Goal: Contribute content: Contribute content

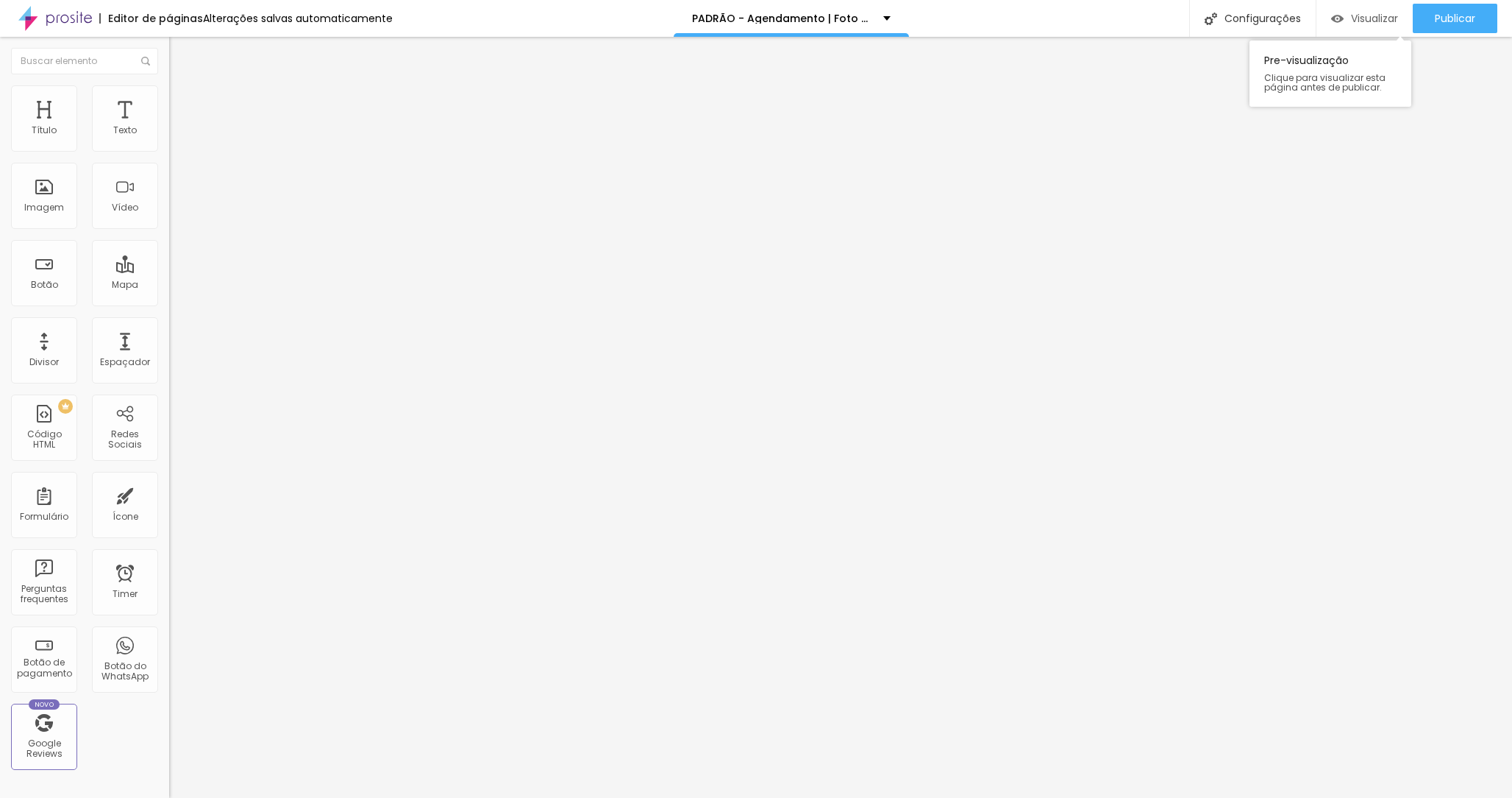
click at [1380, 14] on span "Visualizar" at bounding box center [1374, 18] width 47 height 11
click at [169, 128] on div "15012 caracteres" at bounding box center [253, 119] width 169 height 19
click at [169, 126] on img at bounding box center [173, 121] width 9 height 9
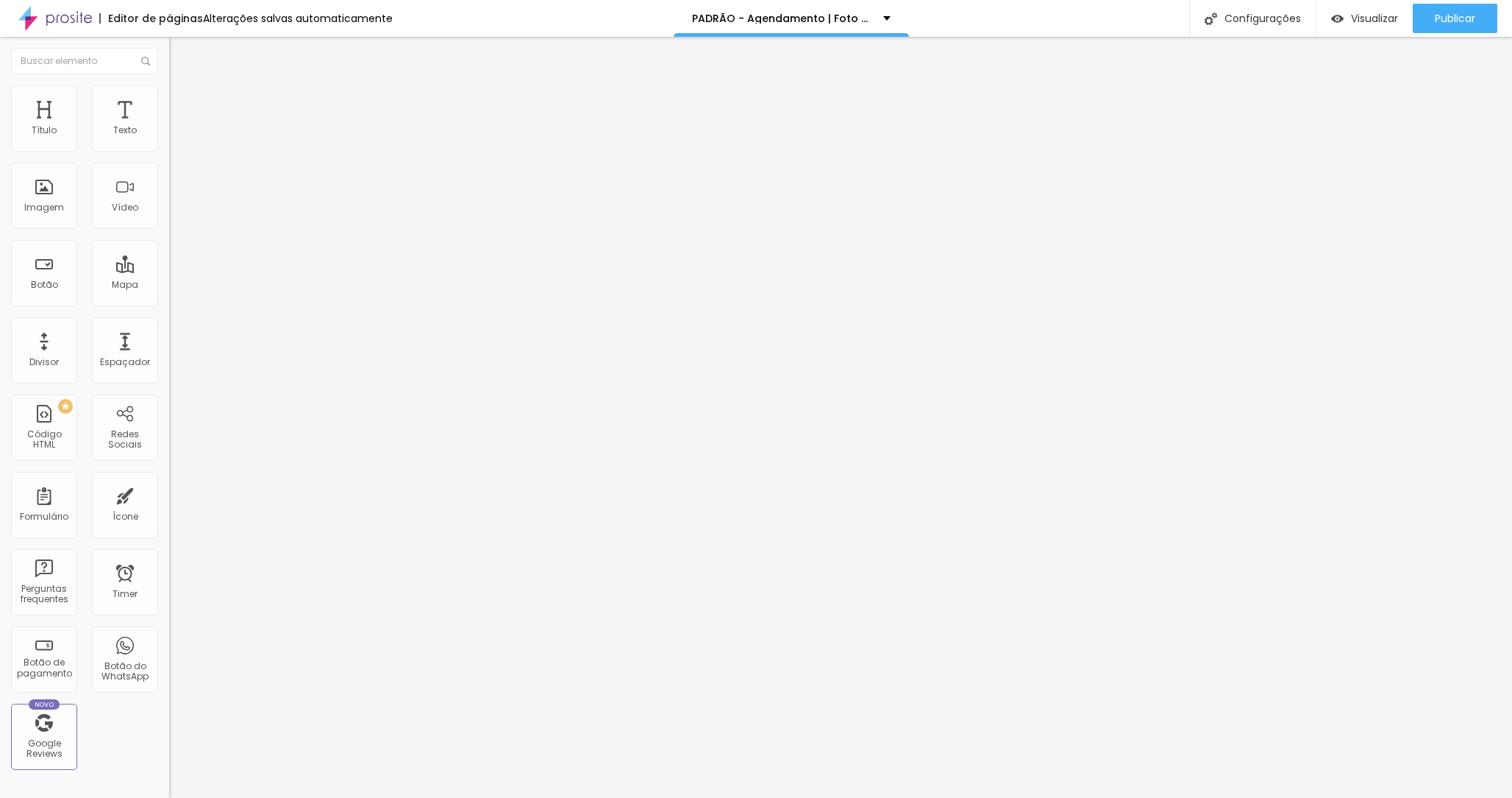
drag, startPoint x: 628, startPoint y: 349, endPoint x: 731, endPoint y: 352, distance: 103.0
click at [169, 126] on img at bounding box center [173, 121] width 9 height 9
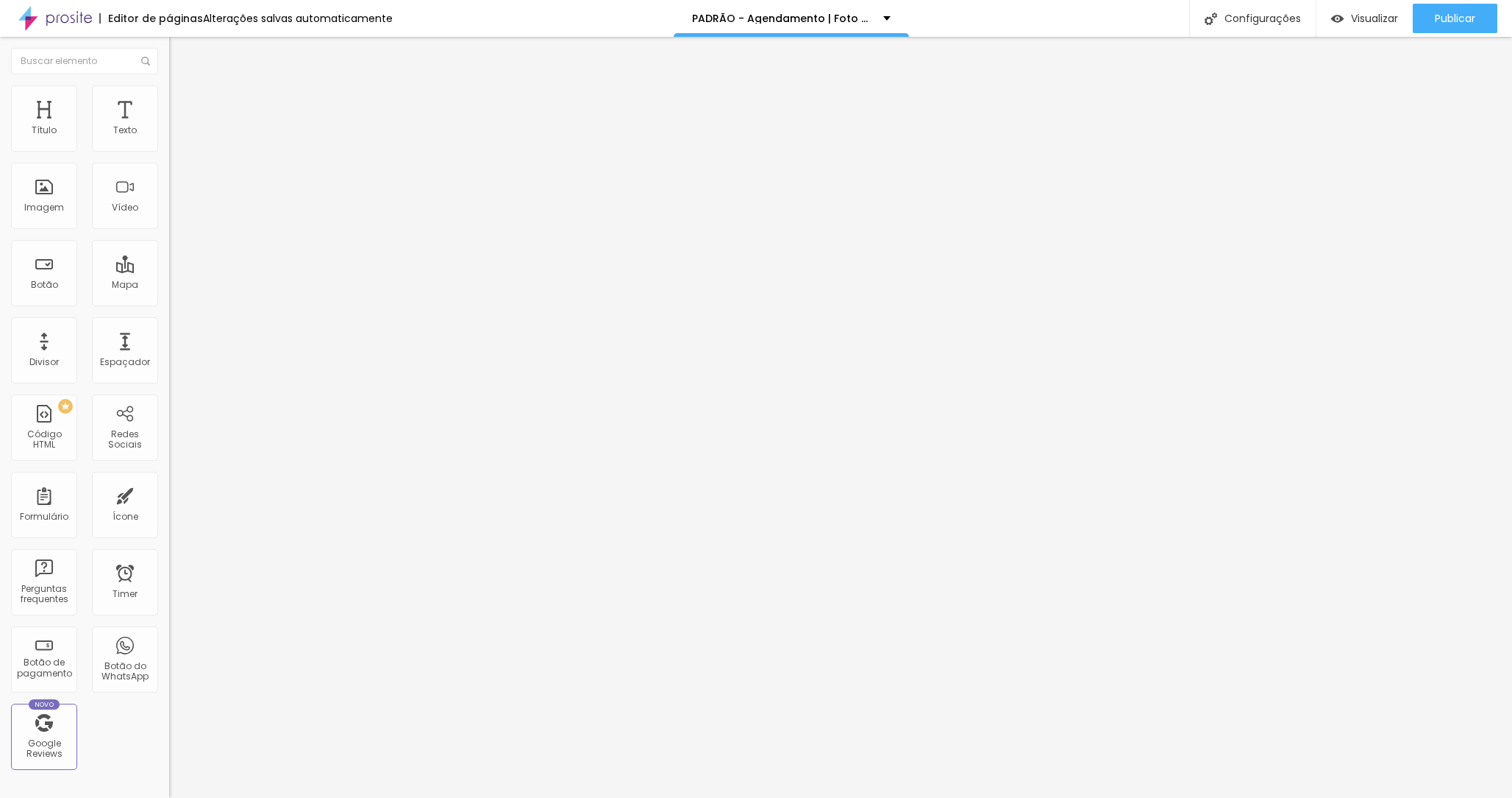
click at [169, 128] on div "18215 caracteres" at bounding box center [253, 119] width 169 height 19
click at [169, 126] on img at bounding box center [173, 121] width 9 height 9
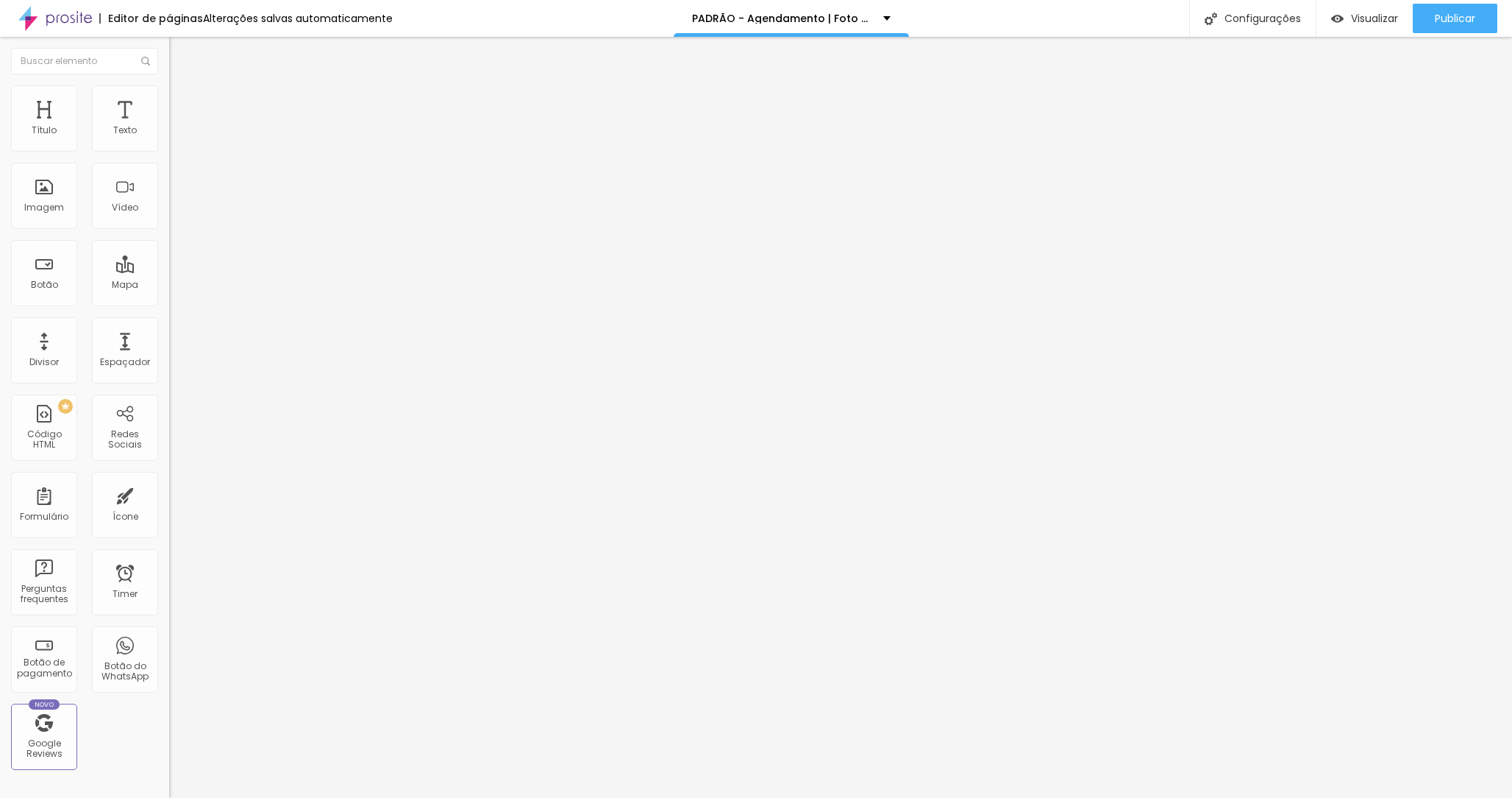
scroll to position [662, 0]
drag, startPoint x: 505, startPoint y: 329, endPoint x: 1014, endPoint y: 363, distance: 510.1
click at [1431, 17] on button "Publicar" at bounding box center [1455, 18] width 85 height 30
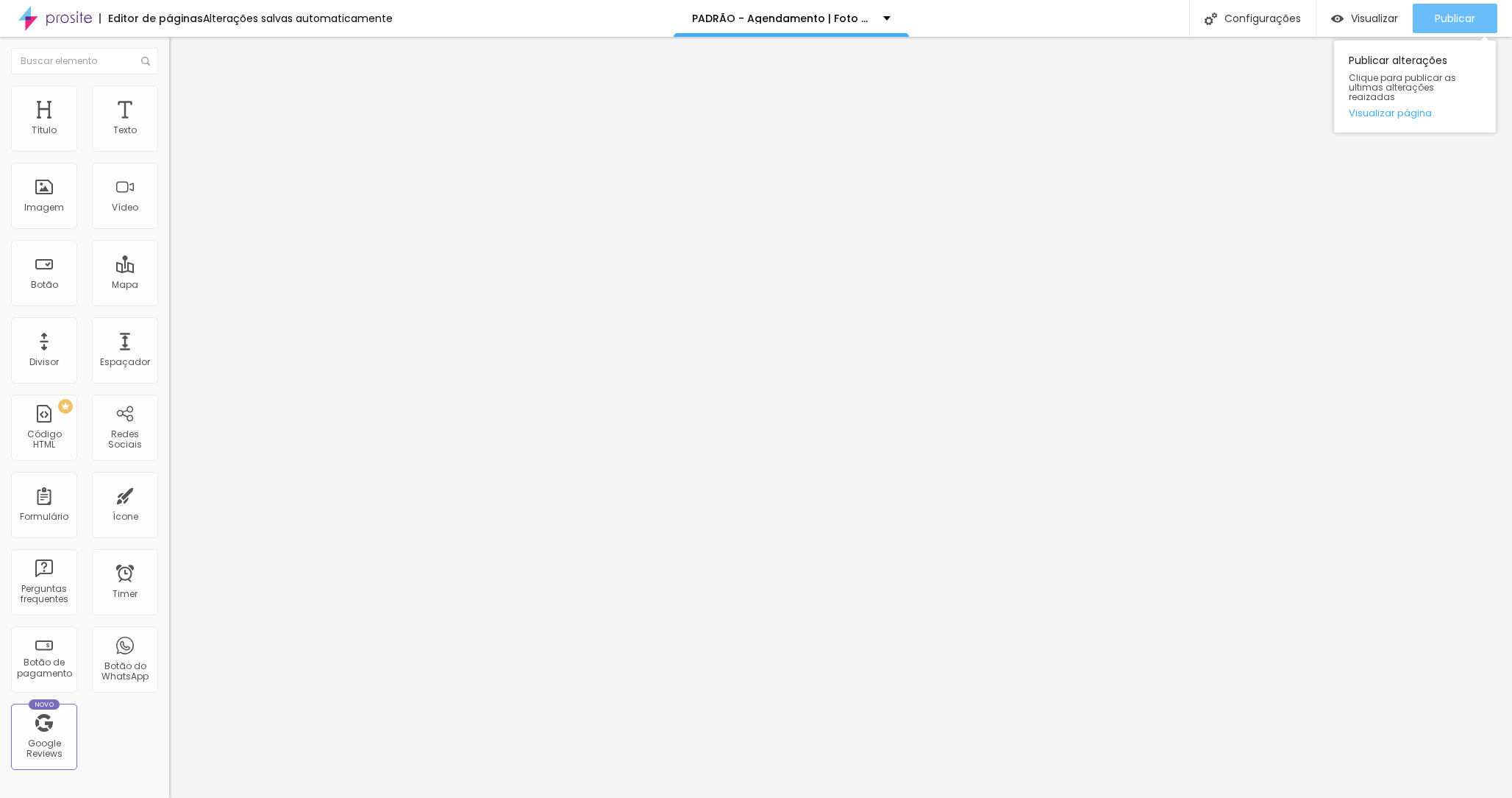
click at [1429, 19] on button "Publicar" at bounding box center [1455, 18] width 85 height 30
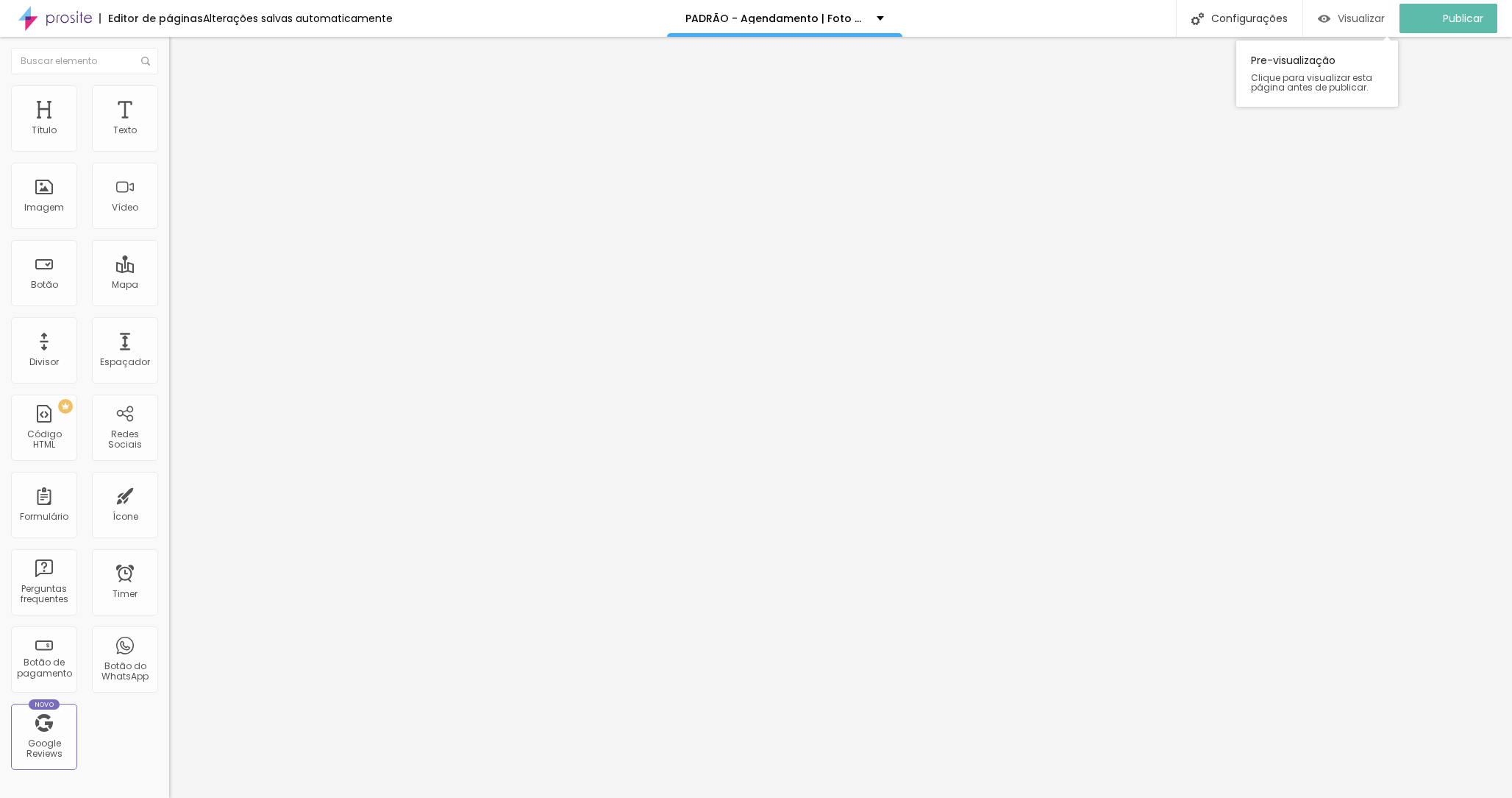
click at [1380, 17] on span "Visualizar" at bounding box center [1361, 18] width 47 height 11
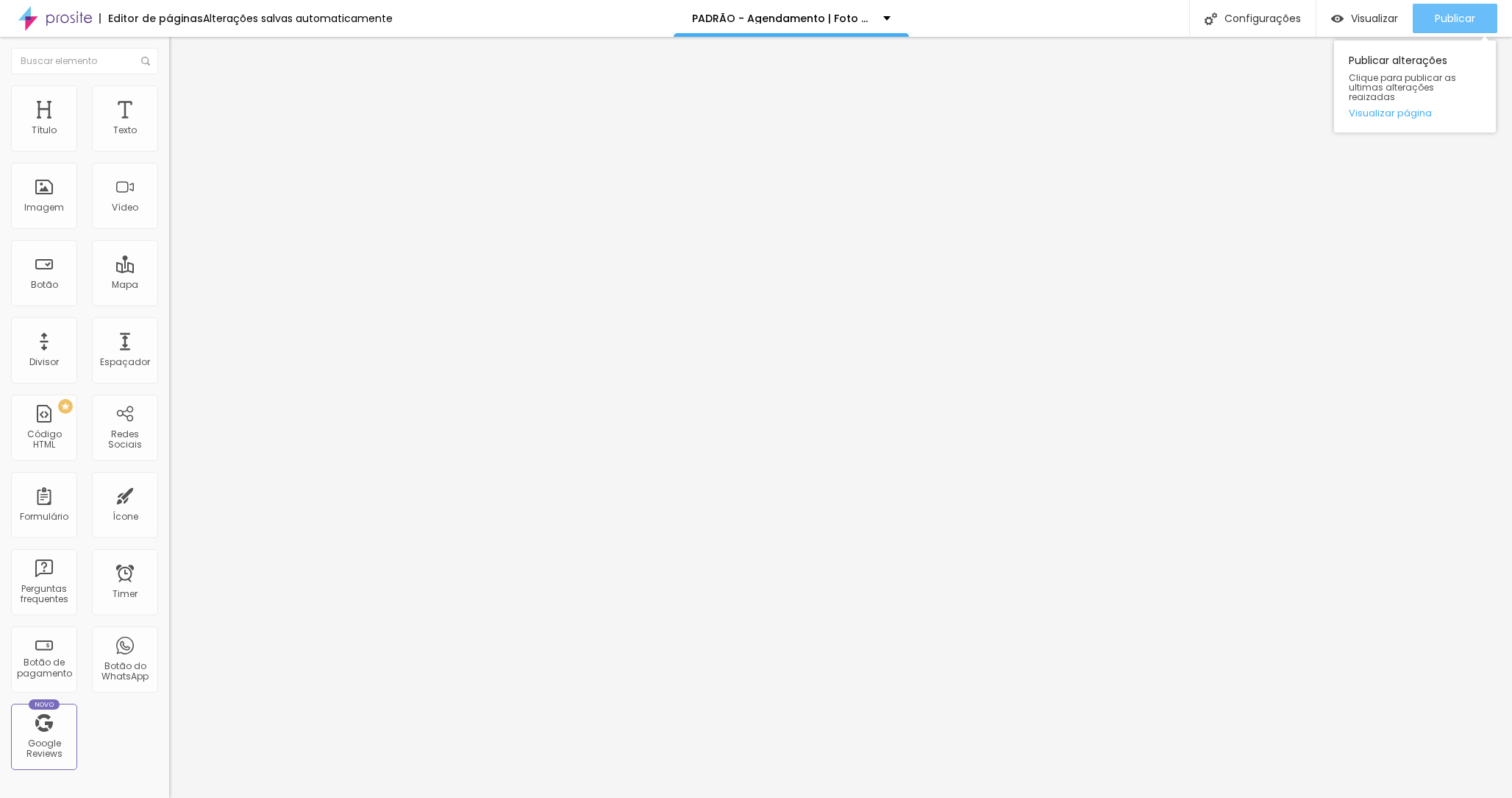
click at [1467, 18] on span "Publicar" at bounding box center [1455, 18] width 40 height 11
